Goal: Task Accomplishment & Management: Complete application form

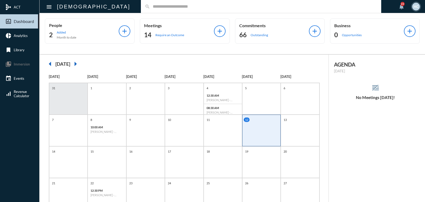
click at [171, 25] on p "Meetings" at bounding box center [179, 25] width 70 height 5
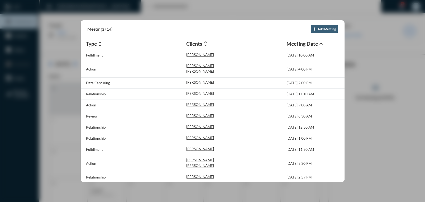
click at [118, 151] on div "Fulfillment" at bounding box center [136, 150] width 100 height 6
click at [99, 149] on p "Fulfillment" at bounding box center [94, 149] width 17 height 4
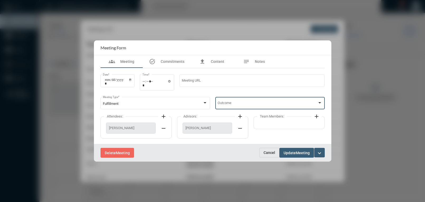
click at [318, 102] on div at bounding box center [320, 103] width 5 height 4
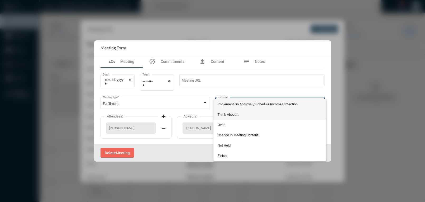
click at [237, 115] on span "Think About It" at bounding box center [270, 114] width 105 height 10
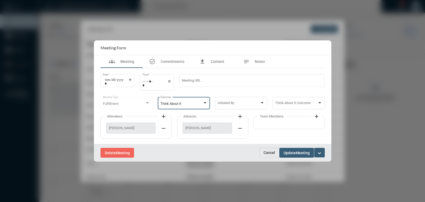
click at [263, 103] on div at bounding box center [262, 102] width 3 height 1
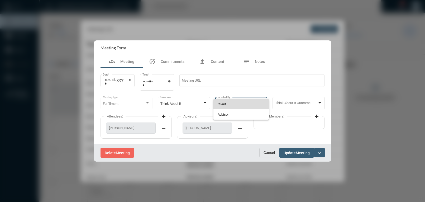
click at [225, 105] on span "Client" at bounding box center [241, 104] width 47 height 10
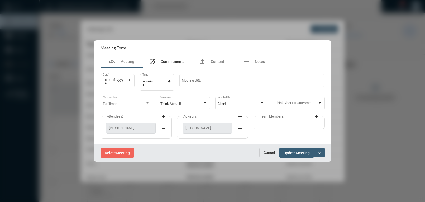
click at [171, 63] on span "Commitments" at bounding box center [173, 61] width 24 height 4
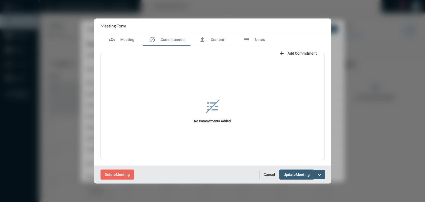
click at [299, 54] on span "Add Commitment" at bounding box center [302, 53] width 29 height 4
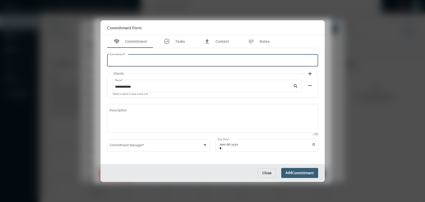
click at [130, 62] on input "Commitment *" at bounding box center [213, 61] width 206 height 4
type input "**********"
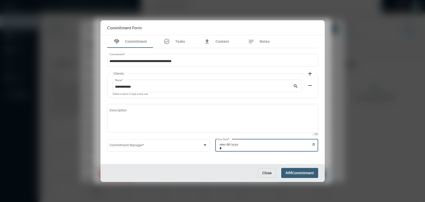
click at [314, 143] on input "Due Date *" at bounding box center [268, 146] width 96 height 7
type input "**********"
click at [298, 173] on span "Commitment" at bounding box center [303, 173] width 22 height 4
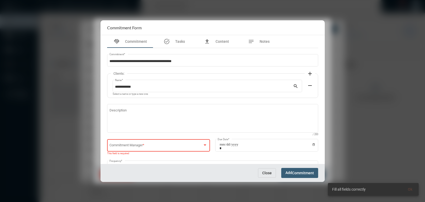
click at [205, 143] on div at bounding box center [205, 145] width 5 height 4
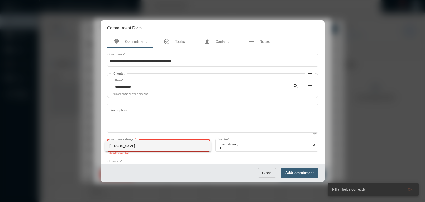
click at [143, 147] on span "[PERSON_NAME]" at bounding box center [158, 146] width 97 height 10
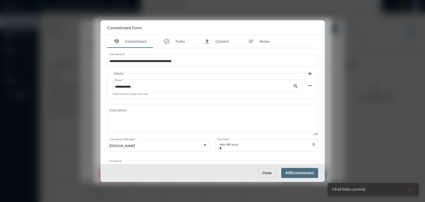
click at [300, 171] on span "Commitment" at bounding box center [303, 173] width 22 height 4
